Goal: Task Accomplishment & Management: Manage account settings

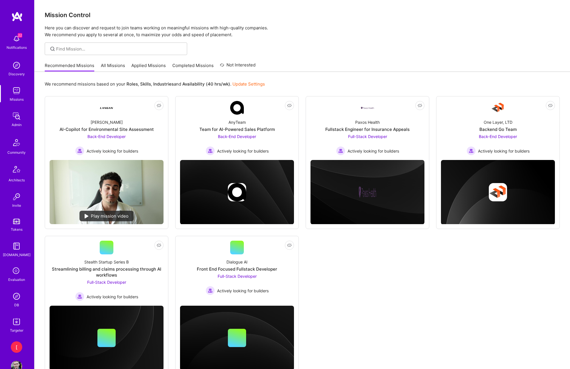
click at [17, 298] on img at bounding box center [16, 295] width 11 height 11
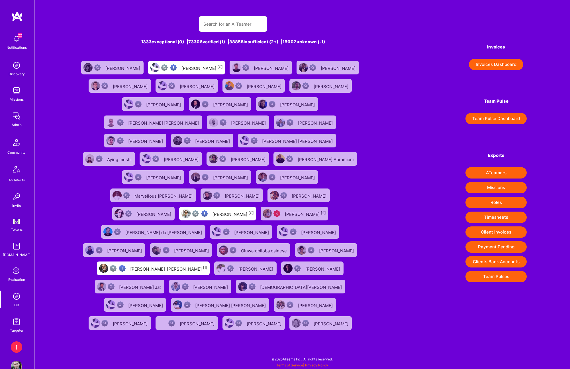
click at [244, 24] on input "text" at bounding box center [232, 24] width 59 height 15
paste input "[PERSON_NAME][EMAIL_ADDRESS][PERSON_NAME][DOMAIN_NAME]"
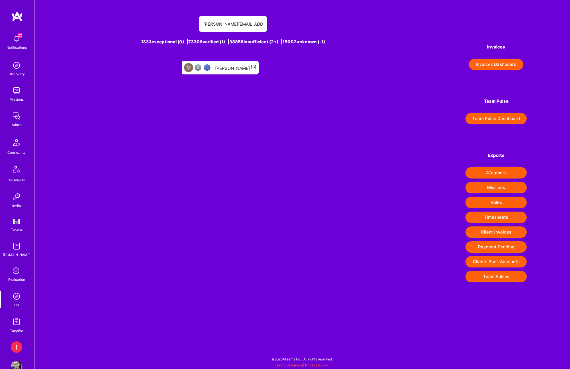
type input "[PERSON_NAME][EMAIL_ADDRESS][PERSON_NAME][DOMAIN_NAME]"
click at [231, 68] on div "[PERSON_NAME] [C]" at bounding box center [235, 67] width 41 height 7
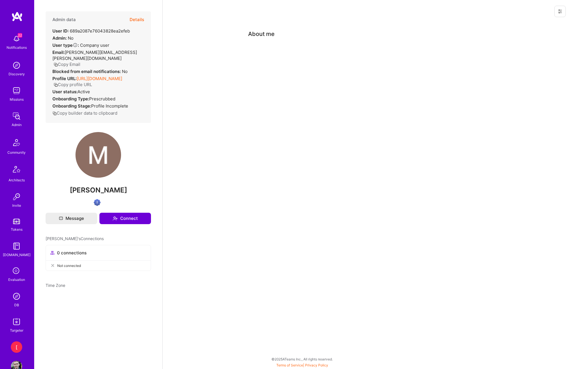
click at [562, 12] on icon at bounding box center [560, 11] width 5 height 5
click at [543, 25] on button "Login as Marcin" at bounding box center [536, 24] width 60 height 15
